Goal: Task Accomplishment & Management: Manage account settings

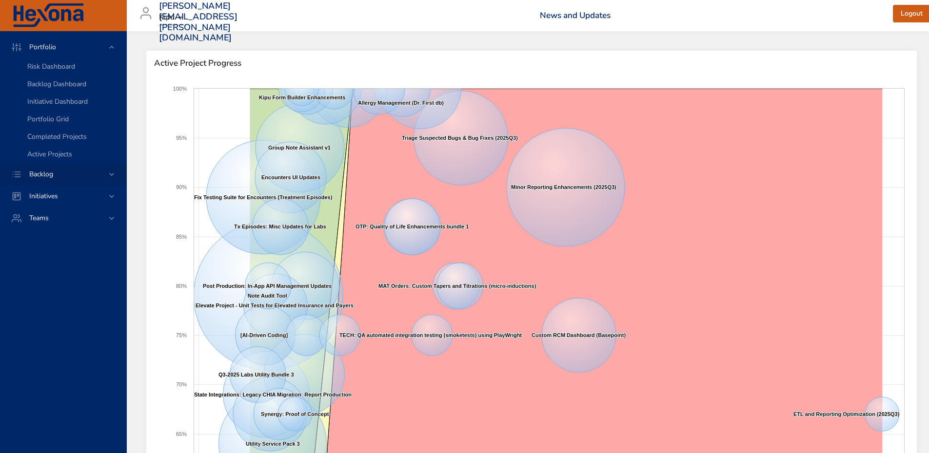
click at [73, 174] on div "Backlog" at bounding box center [63, 174] width 85 height 10
click at [73, 84] on span "Backlog Details" at bounding box center [50, 88] width 47 height 9
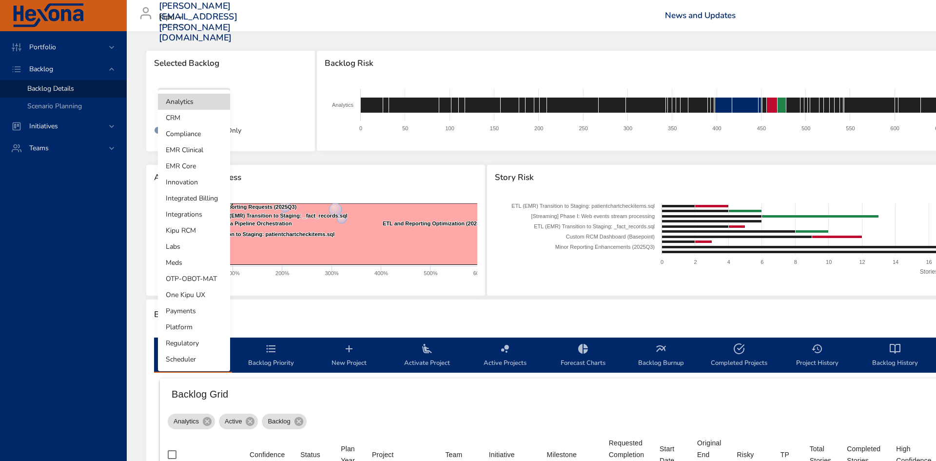
click at [210, 105] on body "Portfolio Backlog Backlog Details Scenario Planning Initiatives Teams [PERSON_N…" at bounding box center [468, 230] width 936 height 461
click at [214, 274] on li "OTP-OBOT-MAT" at bounding box center [194, 279] width 72 height 16
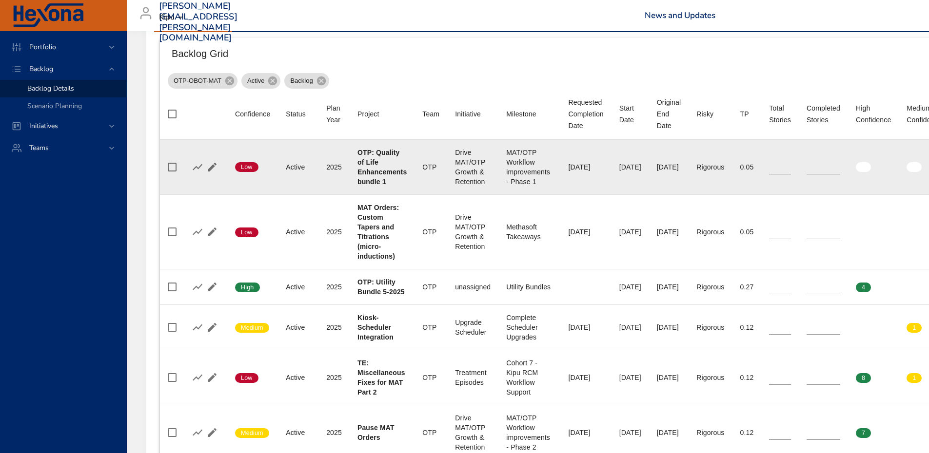
scroll to position [341, 0]
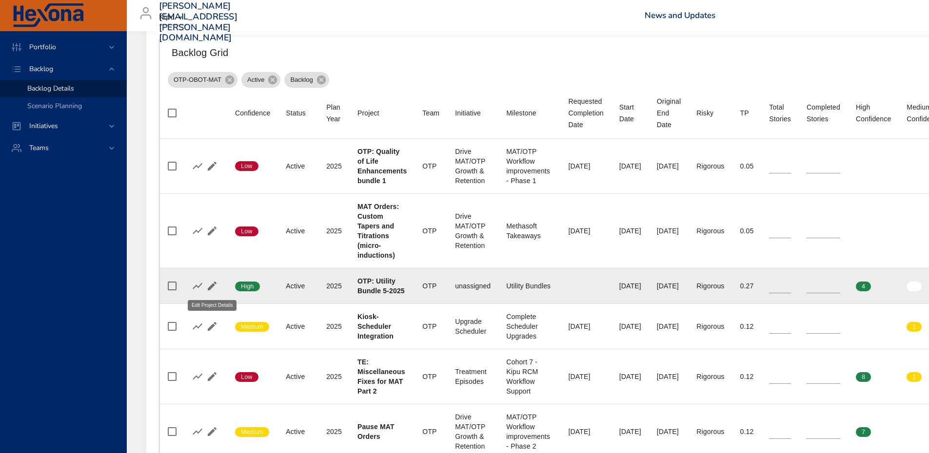
click at [214, 280] on icon "button" at bounding box center [212, 286] width 12 height 12
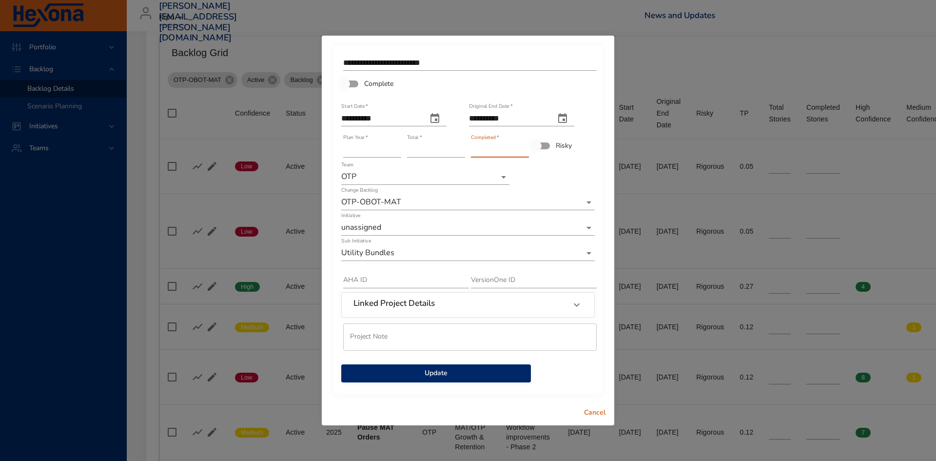
type input "*"
click at [525, 146] on input "*" at bounding box center [500, 150] width 58 height 16
click at [430, 371] on span "Update" at bounding box center [436, 373] width 174 height 12
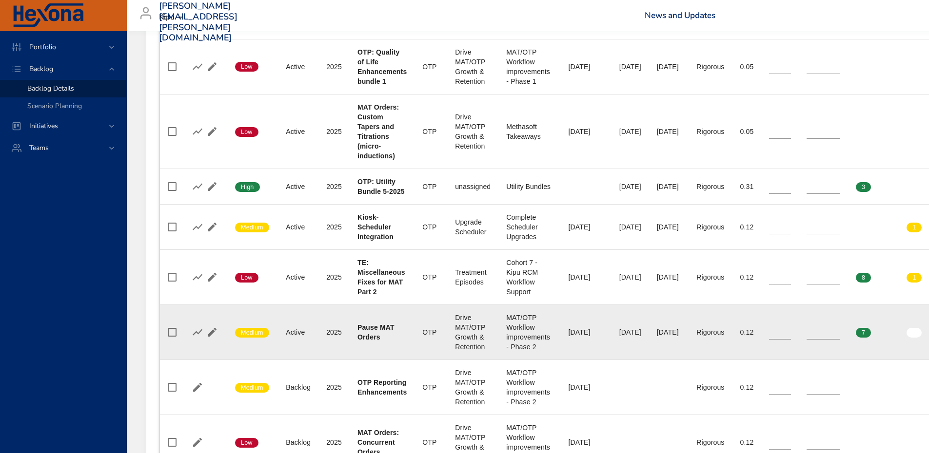
scroll to position [390, 0]
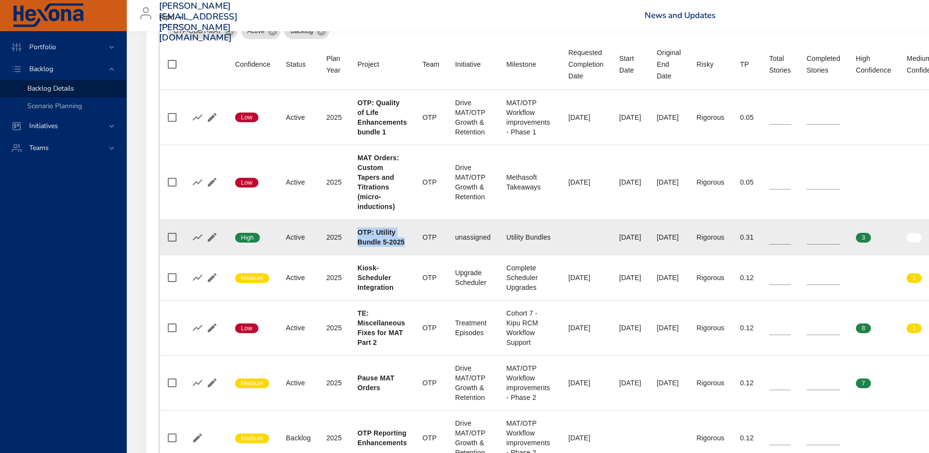
drag, startPoint x: 407, startPoint y: 241, endPoint x: 354, endPoint y: 232, distance: 53.5
click at [354, 232] on td "Project OTP: Utility Bundle 5-2025" at bounding box center [382, 237] width 65 height 36
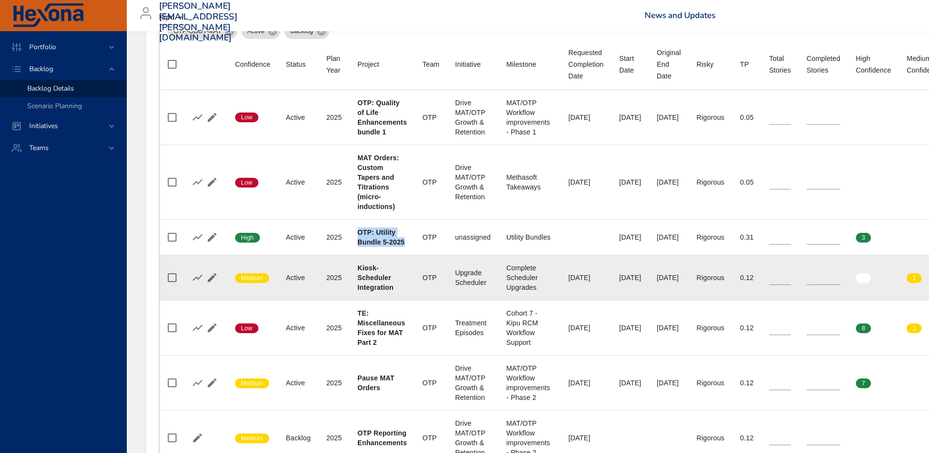
copy b "OTP: Utility Bundle 5-2025"
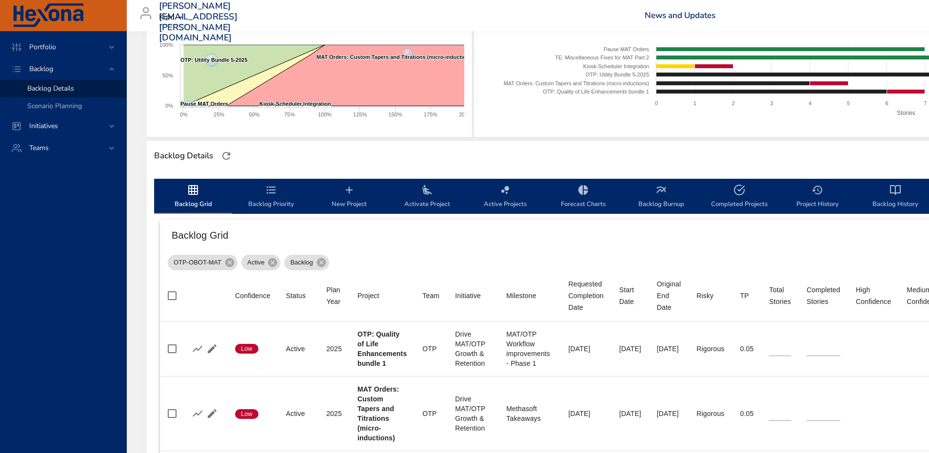
scroll to position [146, 0]
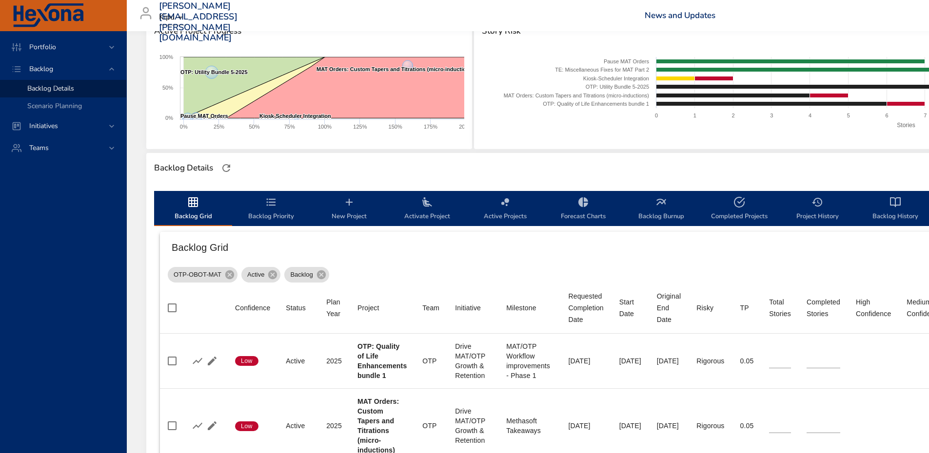
click at [447, 253] on h6 "Backlog Grid" at bounding box center [566, 248] width 789 height 16
click at [350, 211] on span "New Project" at bounding box center [349, 209] width 66 height 26
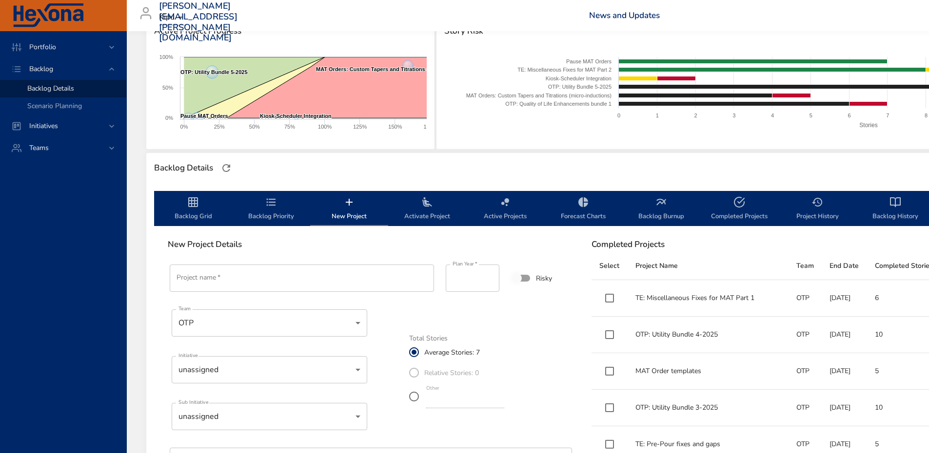
scroll to position [0, 0]
click at [240, 275] on input "Project name   *" at bounding box center [302, 278] width 264 height 27
type input "*"
paste input "**********"
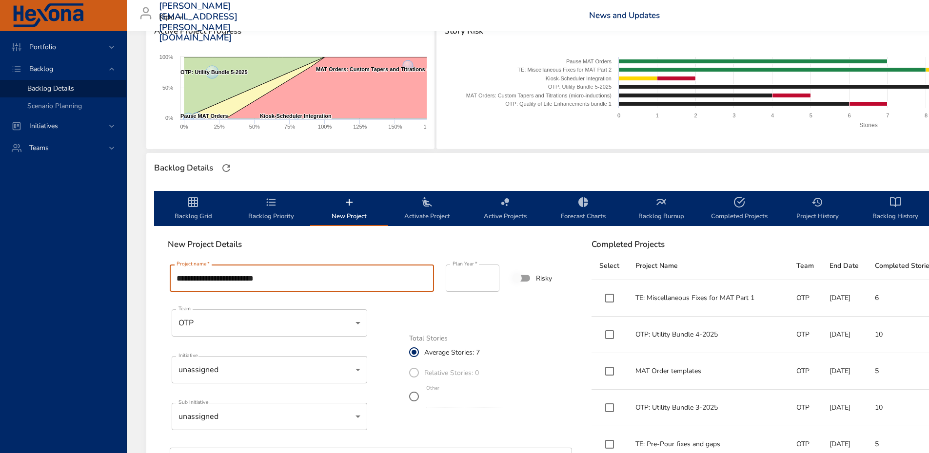
click at [248, 278] on input "**********" at bounding box center [302, 278] width 264 height 27
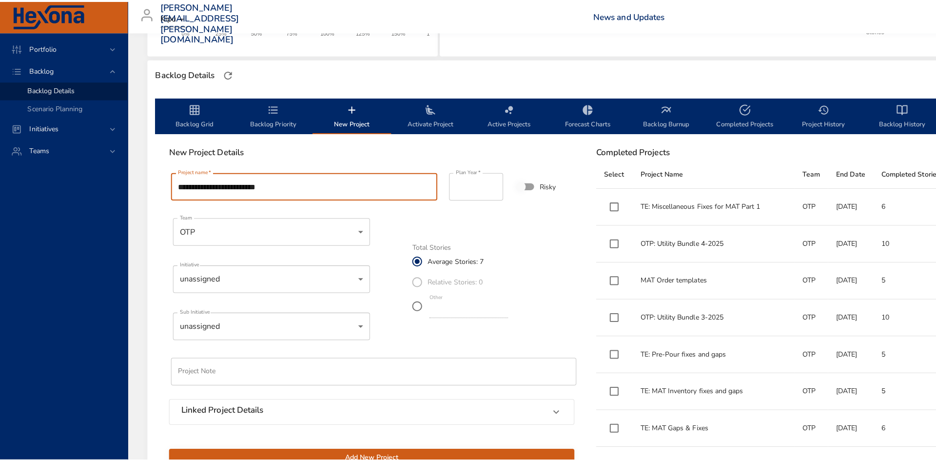
scroll to position [244, 0]
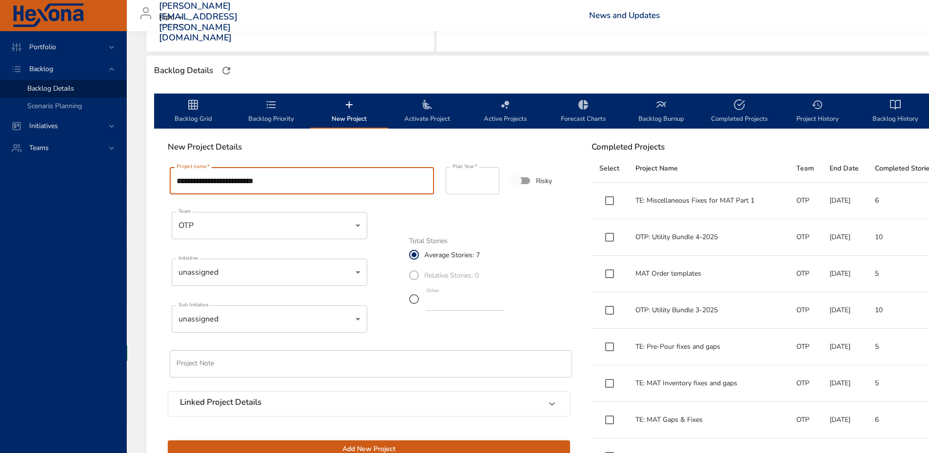
type input "**********"
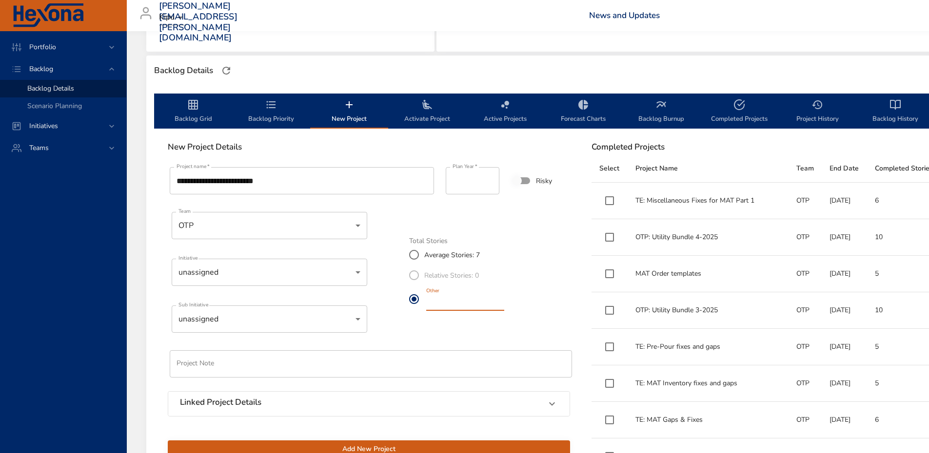
click at [452, 303] on input "*" at bounding box center [465, 303] width 78 height 16
type input "**"
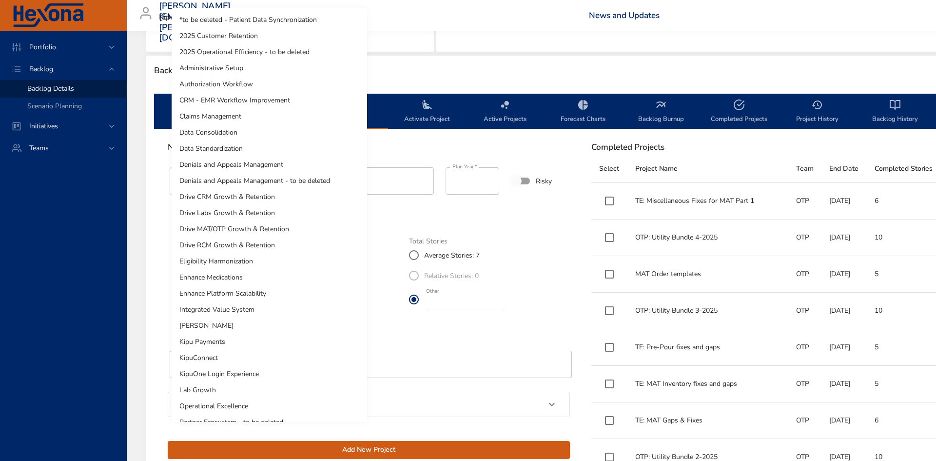
scroll to position [109, 0]
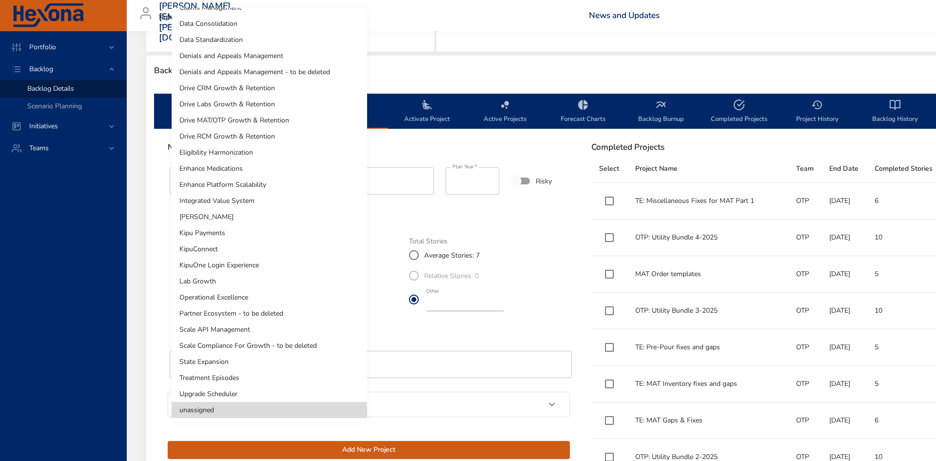
click at [494, 330] on div at bounding box center [468, 230] width 936 height 461
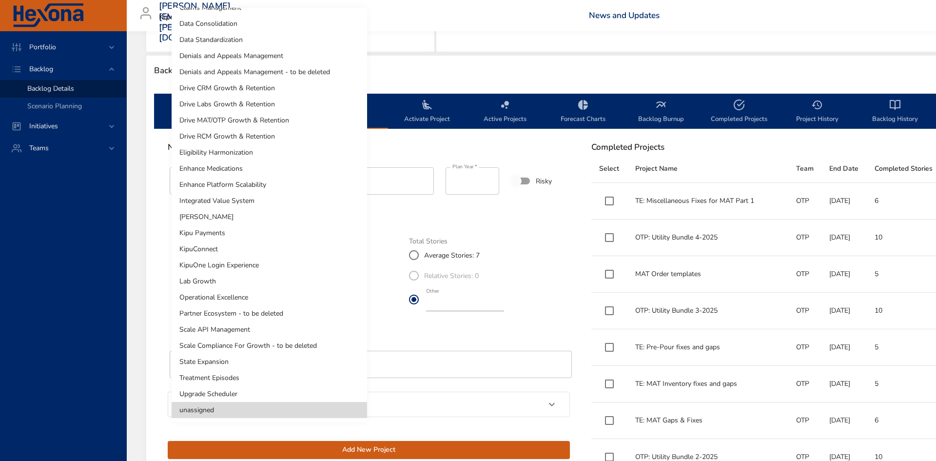
click at [481, 324] on div at bounding box center [468, 230] width 936 height 461
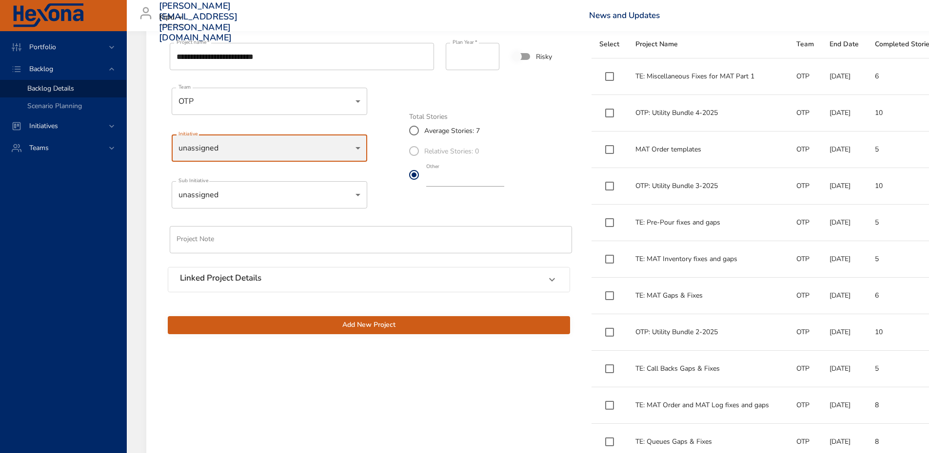
scroll to position [390, 0]
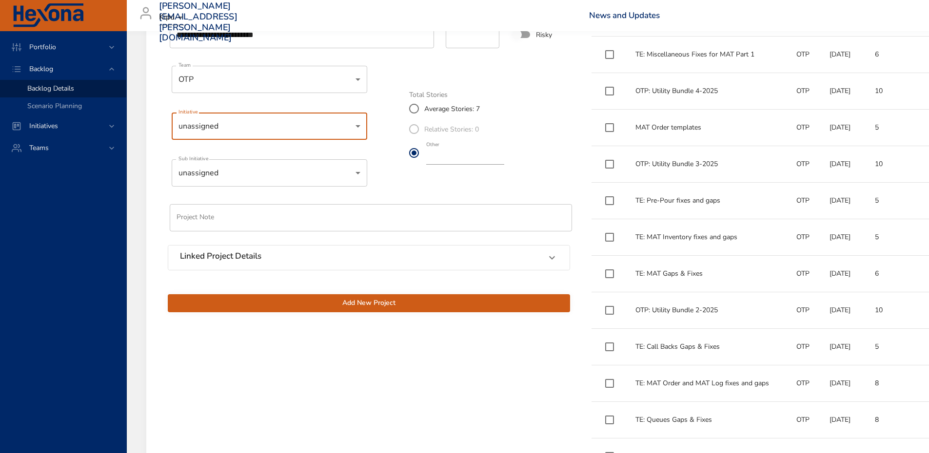
click at [279, 259] on div "Linked Project Details" at bounding box center [360, 258] width 360 height 13
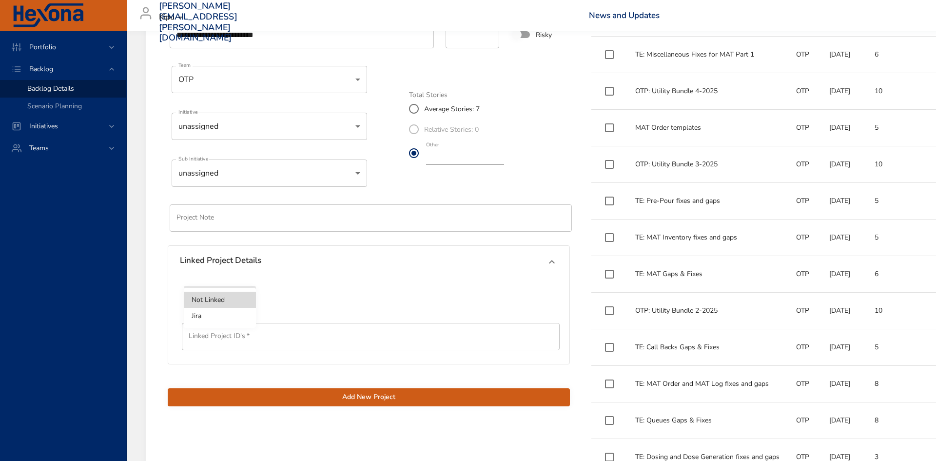
click at [218, 318] on li "Jira" at bounding box center [220, 316] width 72 height 16
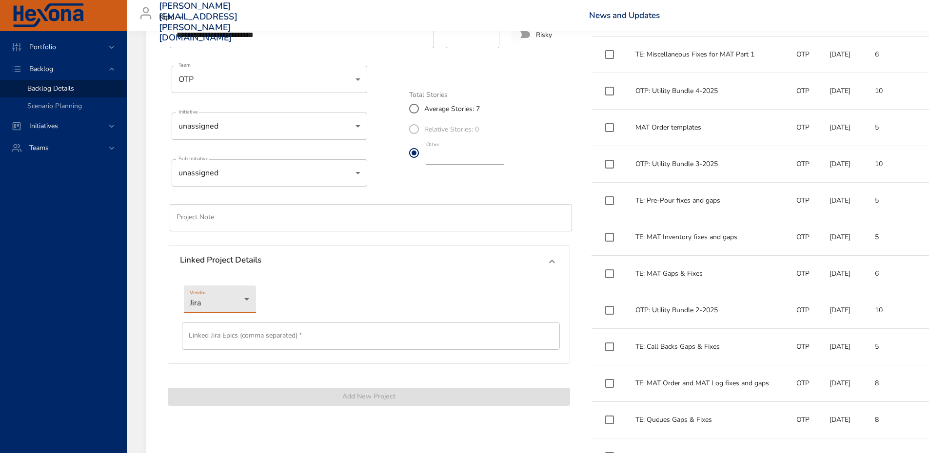
click at [231, 337] on input "text" at bounding box center [371, 336] width 378 height 27
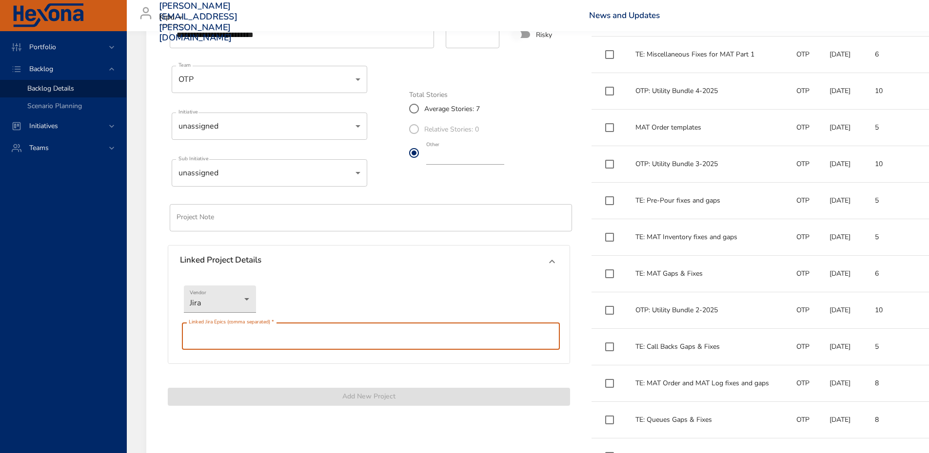
paste input "*********"
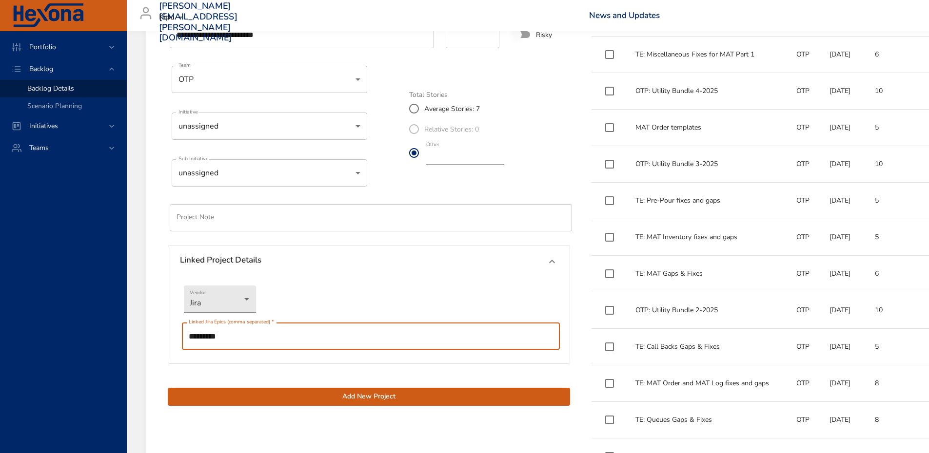
type input "*********"
click at [333, 398] on span "Add New Project" at bounding box center [369, 397] width 387 height 12
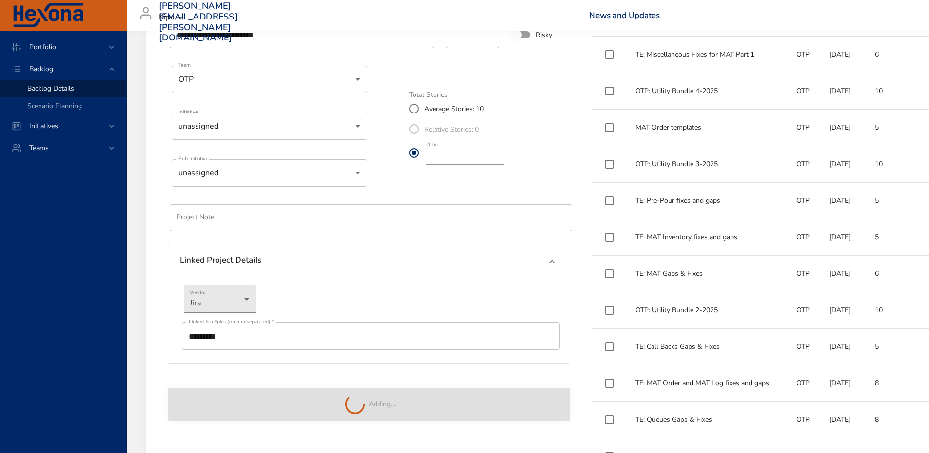
type input "*"
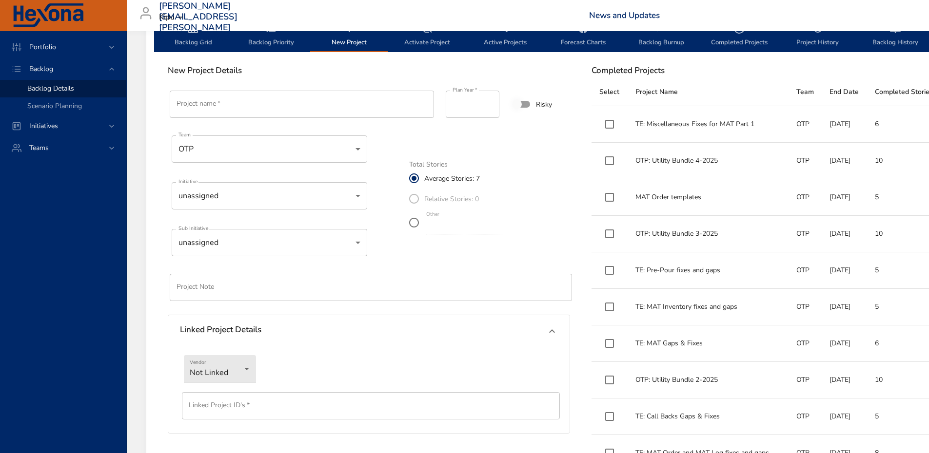
scroll to position [195, 0]
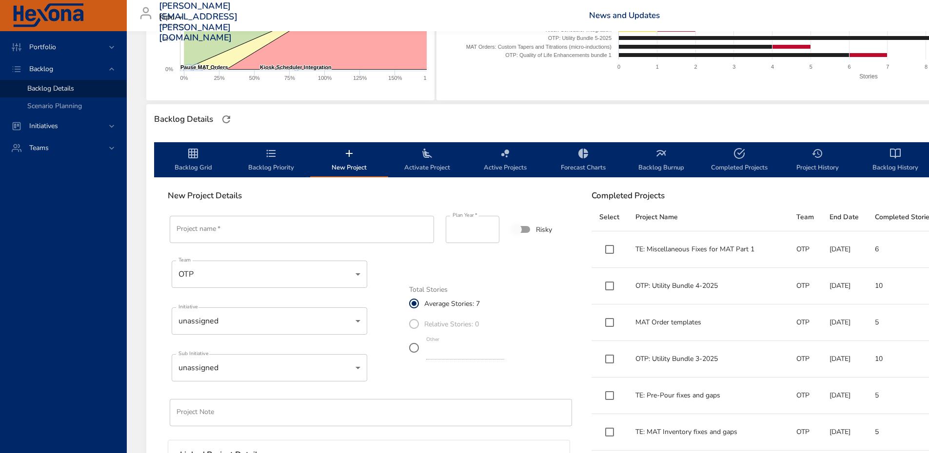
click at [191, 157] on icon "backlog-tab" at bounding box center [193, 154] width 10 height 10
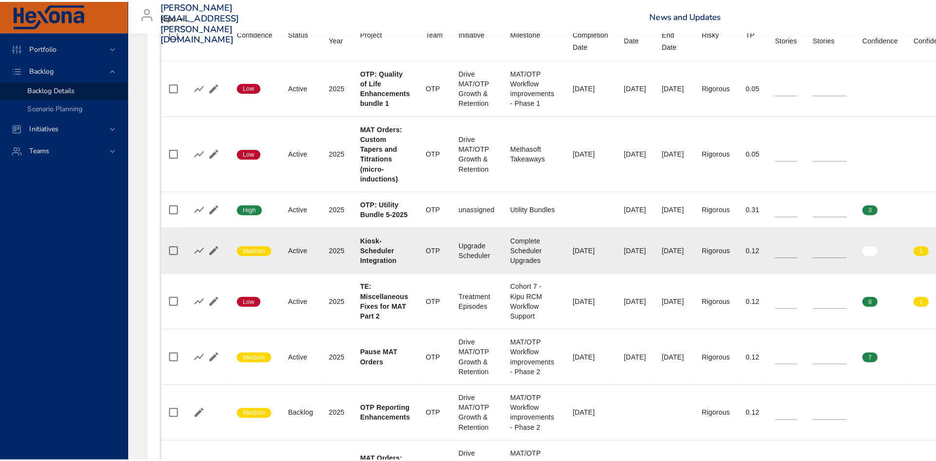
scroll to position [714, 0]
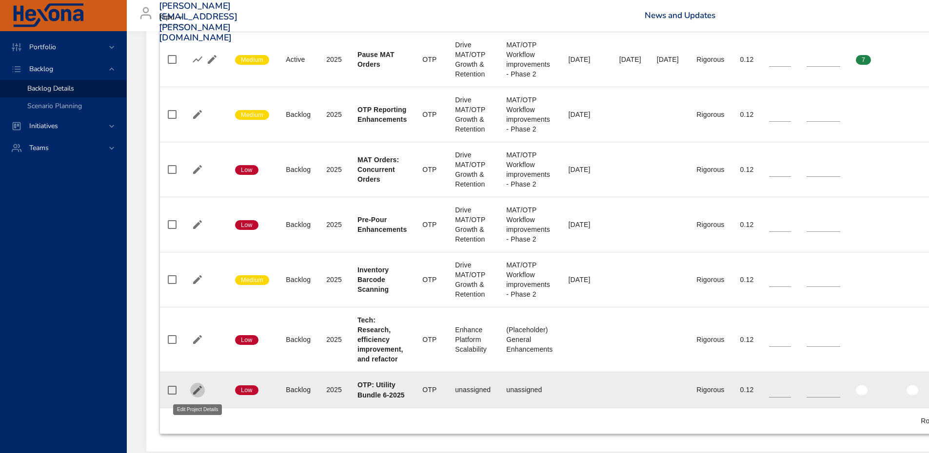
click at [199, 391] on icon "button" at bounding box center [197, 390] width 9 height 9
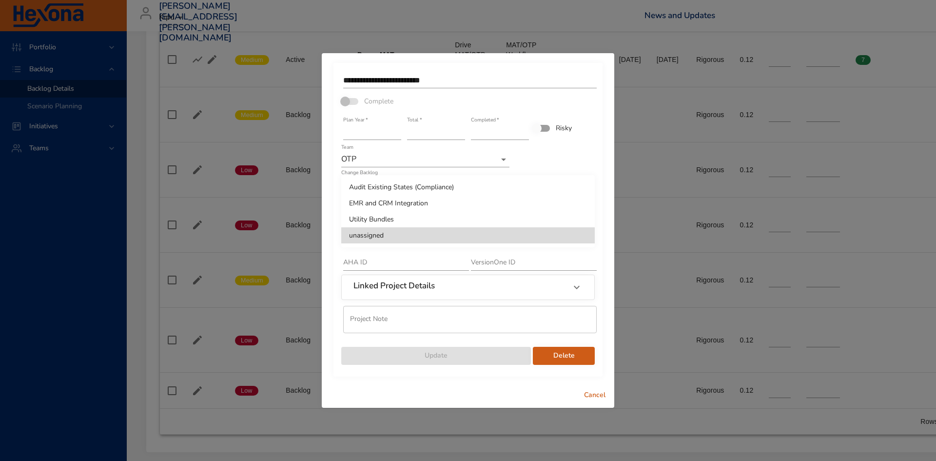
click at [398, 216] on li "Utility Bundles" at bounding box center [468, 219] width 254 height 16
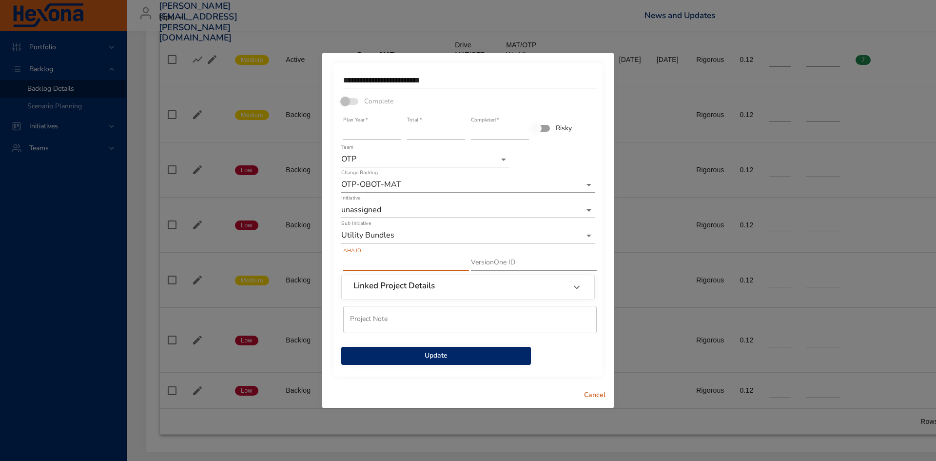
click at [378, 264] on input "text" at bounding box center [406, 263] width 126 height 16
paste input "*********"
type input "*********"
click at [436, 354] on span "Update" at bounding box center [436, 356] width 174 height 12
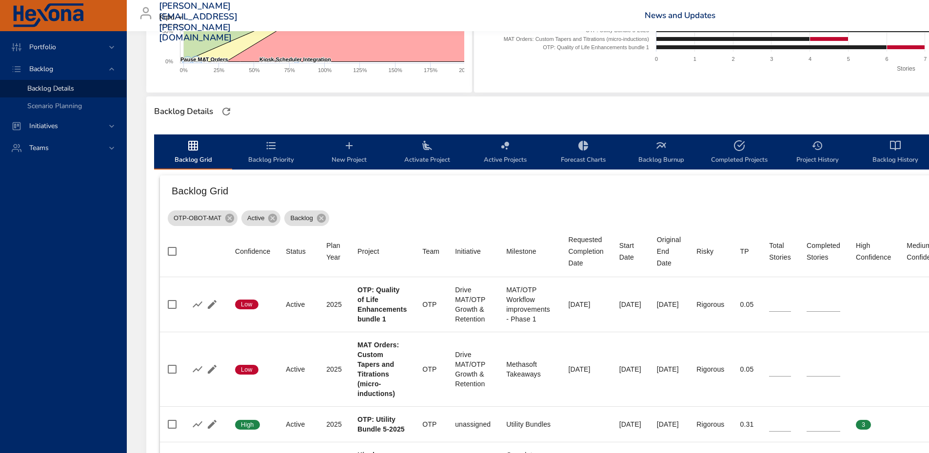
scroll to position [177, 0]
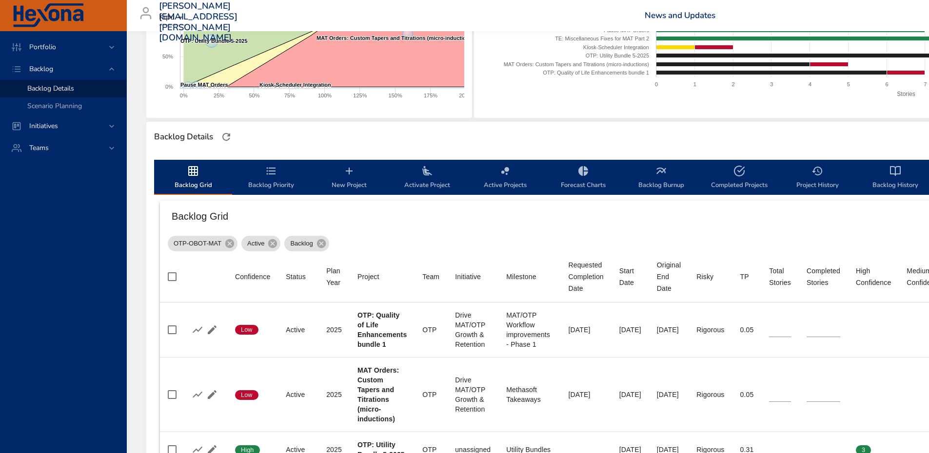
click at [428, 177] on span "Activate Project" at bounding box center [427, 178] width 66 height 26
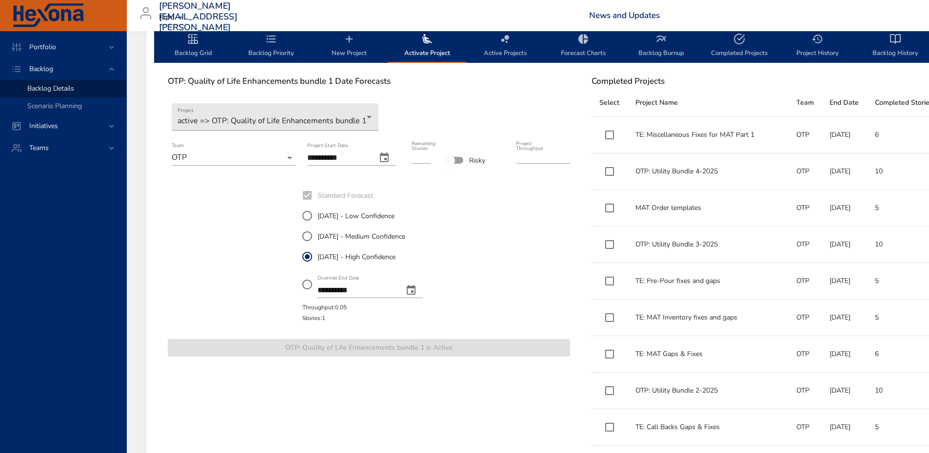
scroll to position [324, 0]
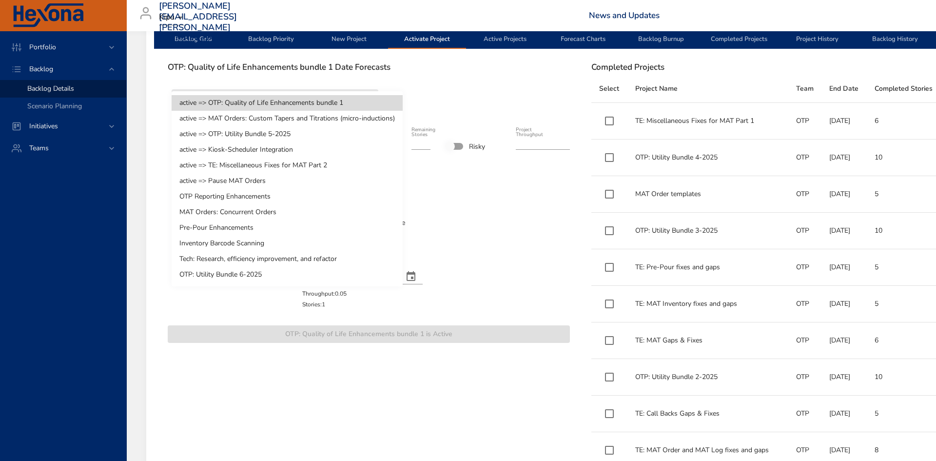
click at [275, 268] on li "OTP: Utility Bundle 6-2025" at bounding box center [287, 275] width 231 height 16
type input "**"
type input "****"
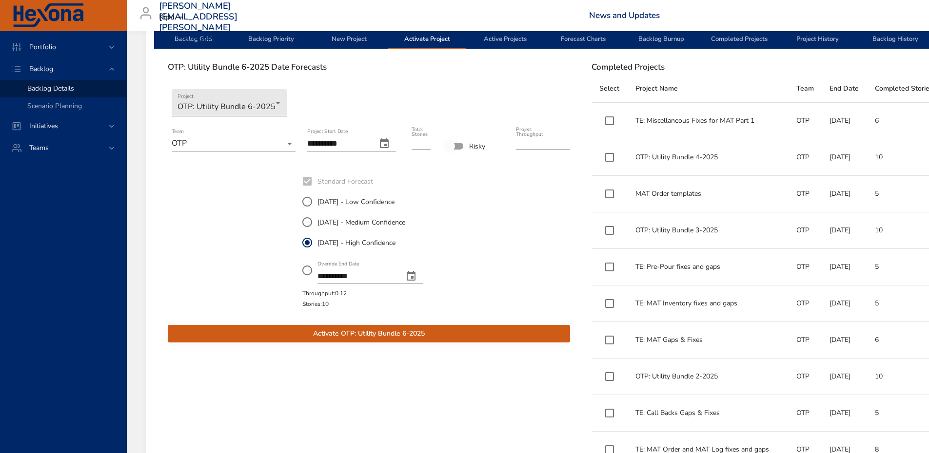
click at [401, 333] on span "Activate OTP: Utility Bundle 6-2025" at bounding box center [369, 334] width 387 height 12
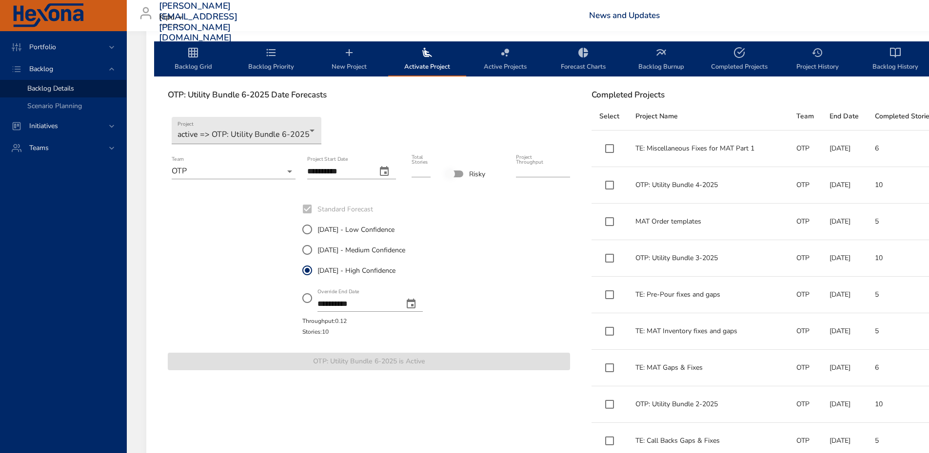
scroll to position [226, 0]
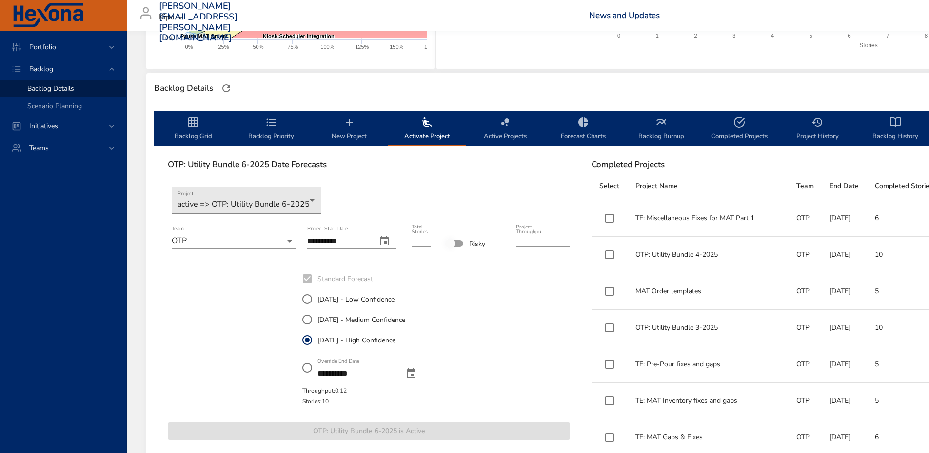
click at [265, 121] on span "Backlog Priority" at bounding box center [271, 130] width 66 height 26
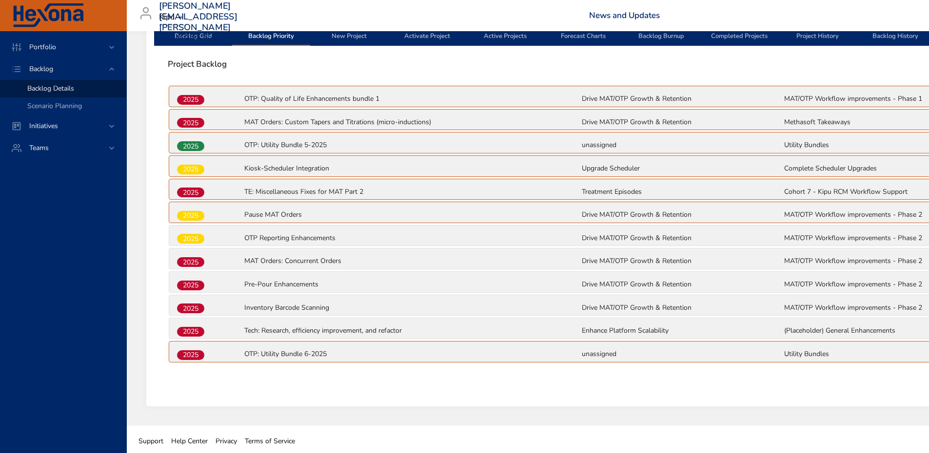
scroll to position [330, 0]
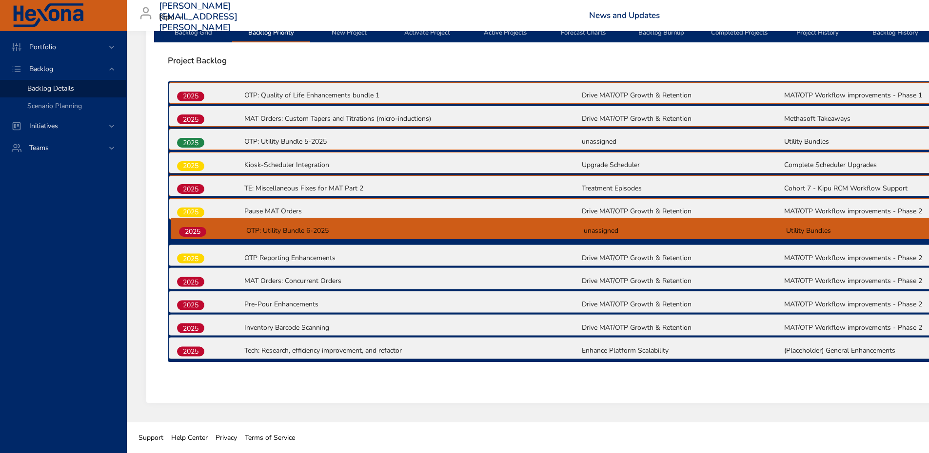
drag, startPoint x: 199, startPoint y: 353, endPoint x: 203, endPoint y: 230, distance: 123.4
click at [203, 230] on div "2025 OTP: Quality of Life Enhancements bundle 1 Drive MAT/OTP Growth & Retentio…" at bounding box center [581, 221] width 826 height 280
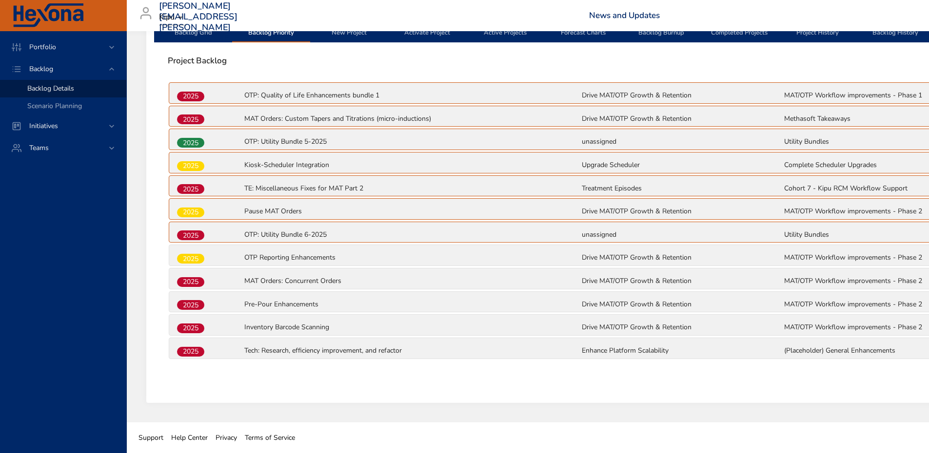
click at [304, 396] on div "Backlog Grid Backlog Priority New Project Activate Project Active Projects Fore…" at bounding box center [580, 202] width 869 height 404
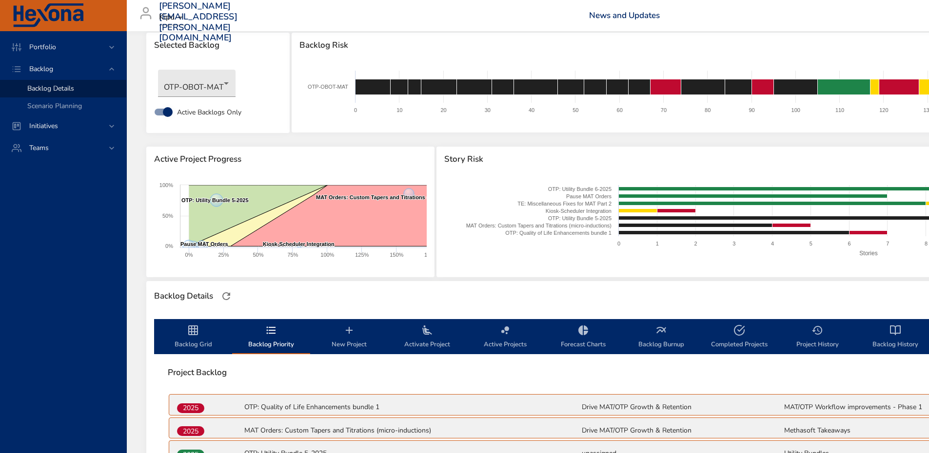
scroll to position [0, 0]
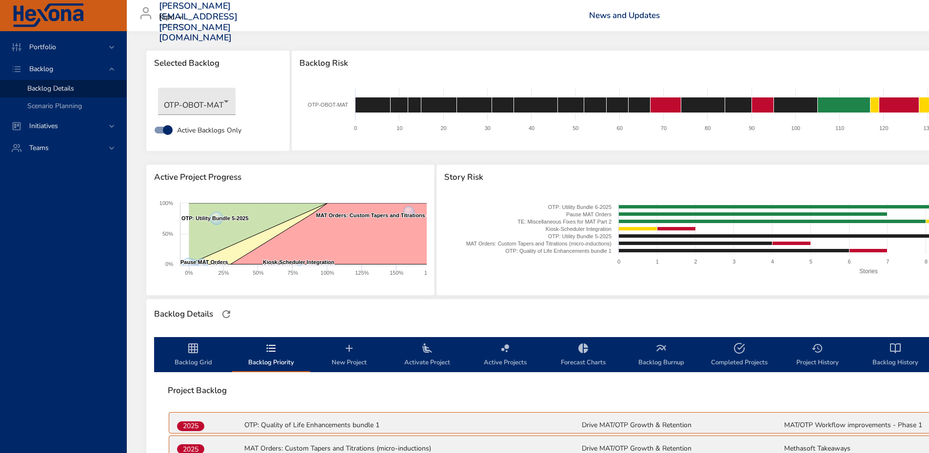
click at [199, 350] on span "Backlog Grid" at bounding box center [193, 356] width 66 height 26
